Goal: Task Accomplishment & Management: Manage account settings

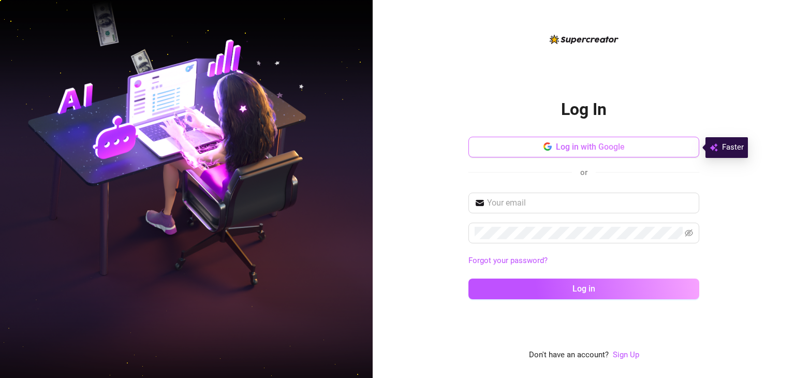
click at [290, 151] on button "Log in with Google" at bounding box center [584, 147] width 231 height 21
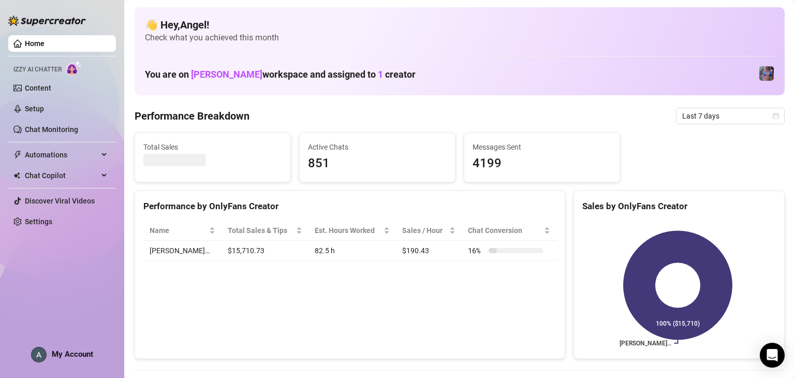
click at [89, 352] on span "My Account" at bounding box center [72, 354] width 41 height 9
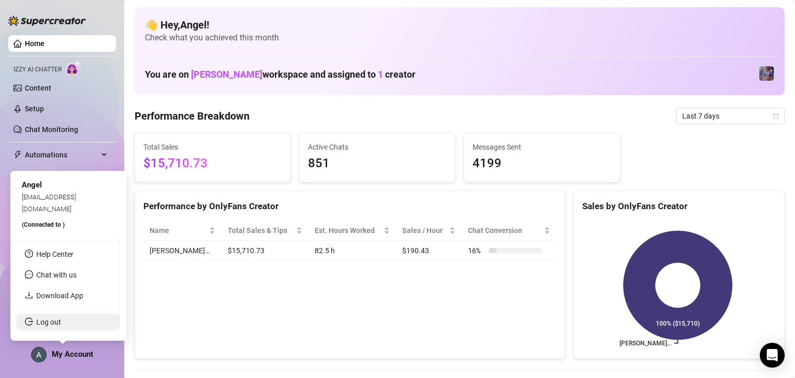
click at [61, 318] on link "Log out" at bounding box center [48, 322] width 25 height 8
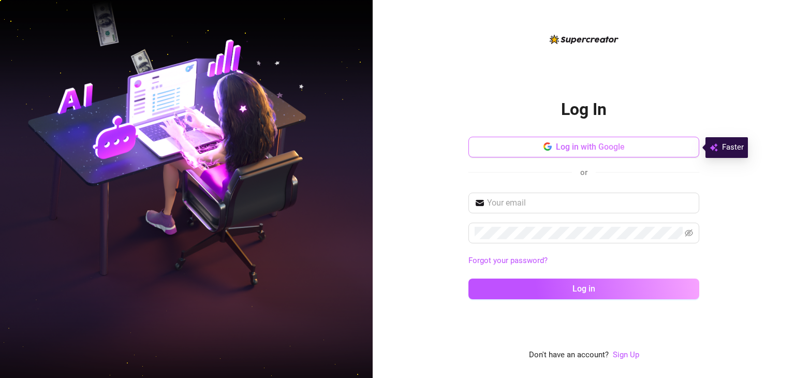
click at [290, 146] on span "Log in with Google" at bounding box center [590, 147] width 69 height 10
click at [290, 138] on div "Log In Log in with Google or Forgot your password? Log in Don't have an account…" at bounding box center [584, 189] width 423 height 378
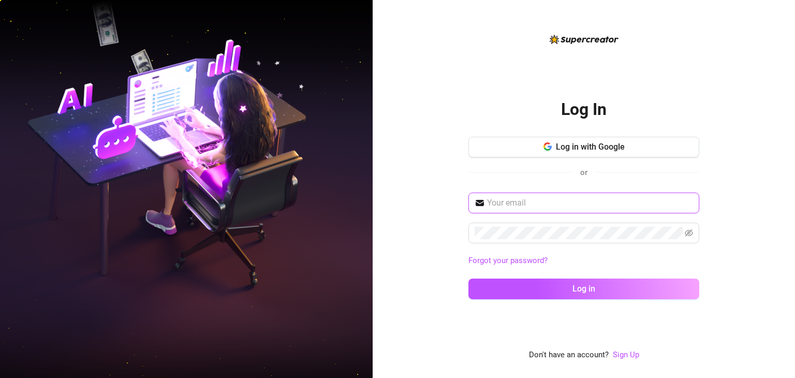
click at [290, 208] on input "text" at bounding box center [590, 203] width 206 height 12
type input "[EMAIL_ADDRESS][DOMAIN_NAME]"
click at [290, 279] on button "Log in" at bounding box center [584, 289] width 231 height 21
